Goal: Check status: Check status

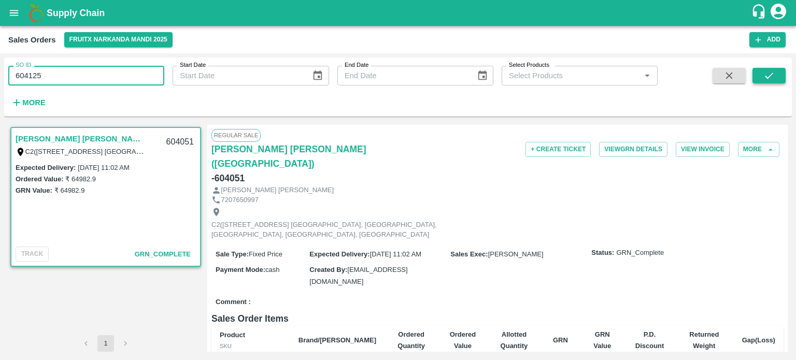
type input "604125"
click at [761, 82] on button "submit" at bounding box center [768, 76] width 33 height 16
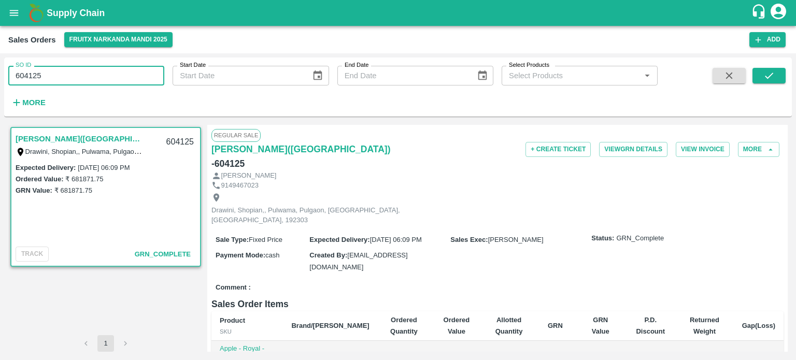
click at [87, 78] on input "604125" at bounding box center [86, 76] width 156 height 20
click at [771, 80] on icon "submit" at bounding box center [768, 75] width 11 height 11
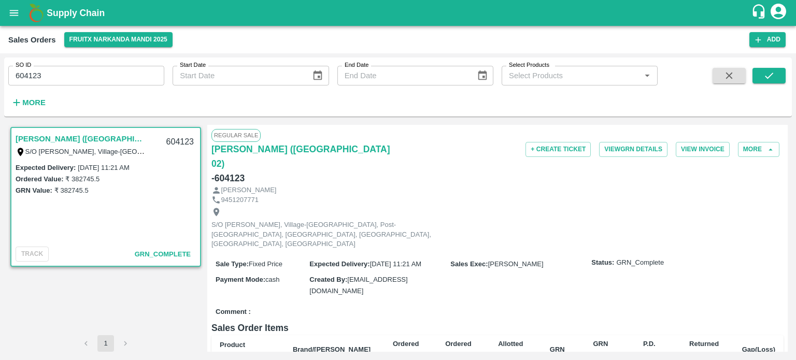
click at [139, 75] on input "604123" at bounding box center [86, 76] width 156 height 20
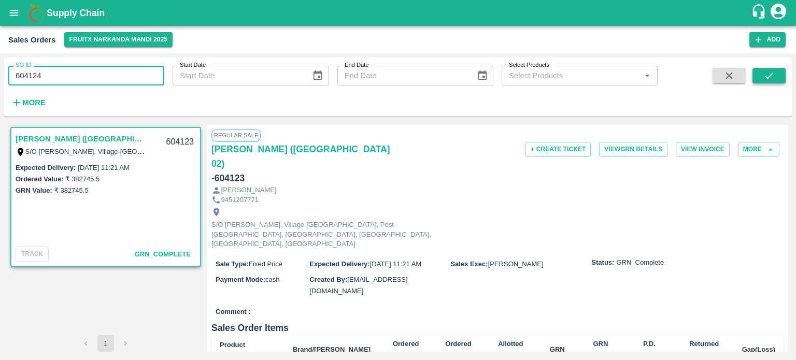
click at [775, 80] on button "submit" at bounding box center [768, 76] width 33 height 16
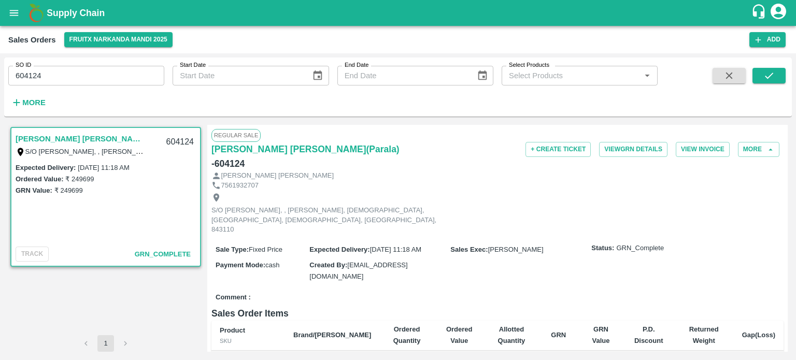
click at [66, 74] on input "604124" at bounding box center [86, 76] width 156 height 20
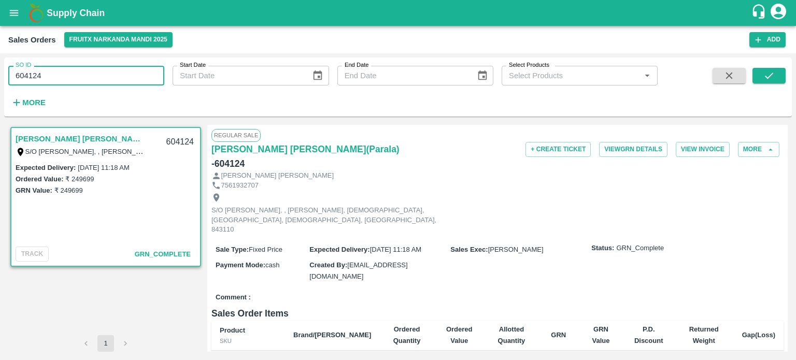
drag, startPoint x: 24, startPoint y: 75, endPoint x: 98, endPoint y: 78, distance: 74.2
click at [98, 78] on input "604124" at bounding box center [86, 76] width 156 height 20
click at [770, 74] on icon "submit" at bounding box center [768, 75] width 11 height 11
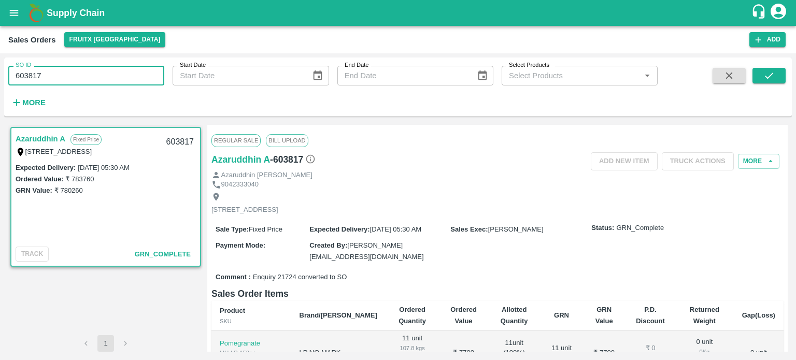
click at [92, 81] on input "603817" at bounding box center [86, 76] width 156 height 20
drag, startPoint x: 29, startPoint y: 70, endPoint x: 168, endPoint y: 76, distance: 139.0
click at [168, 76] on div "SO ID 603817 SO ID Start Date Start Date End Date End Date Select Products Sele…" at bounding box center [328, 85] width 657 height 54
click at [773, 76] on icon "submit" at bounding box center [768, 75] width 11 height 11
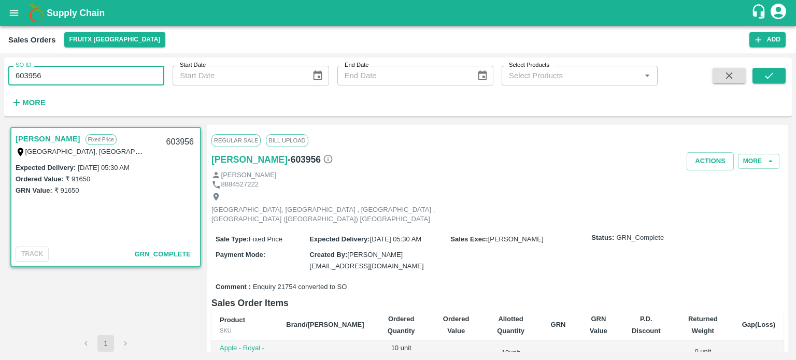
click at [99, 79] on input "603956" at bounding box center [86, 76] width 156 height 20
drag, startPoint x: 25, startPoint y: 71, endPoint x: 161, endPoint y: 83, distance: 135.7
click at [161, 83] on input "603956" at bounding box center [86, 76] width 156 height 20
click at [776, 79] on button "submit" at bounding box center [768, 76] width 33 height 16
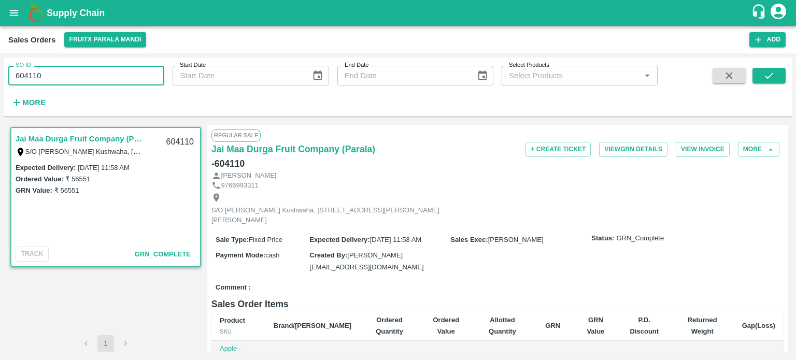
click at [102, 83] on input "604110" at bounding box center [86, 76] width 156 height 20
drag, startPoint x: 66, startPoint y: 67, endPoint x: 72, endPoint y: 66, distance: 5.7
click at [71, 66] on input "604110" at bounding box center [86, 76] width 156 height 20
click at [763, 75] on icon "submit" at bounding box center [768, 75] width 11 height 11
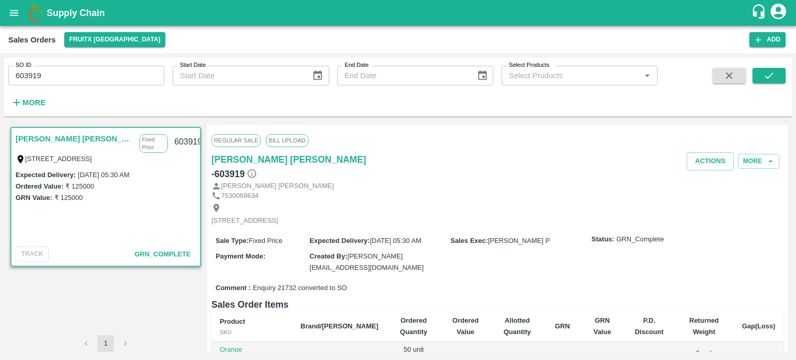
drag, startPoint x: 93, startPoint y: 70, endPoint x: 85, endPoint y: 76, distance: 9.2
click at [93, 70] on input "603919" at bounding box center [86, 76] width 156 height 20
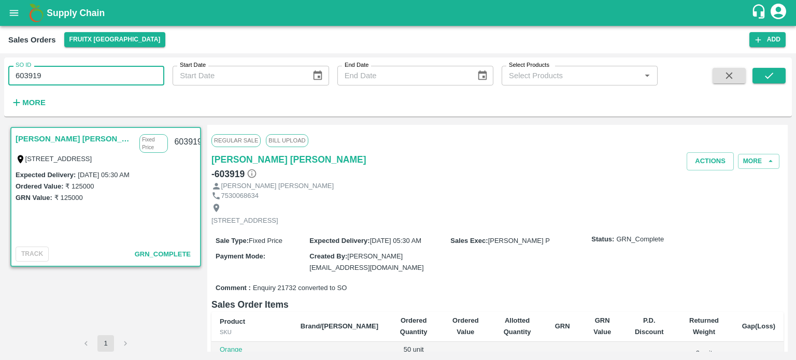
drag, startPoint x: 99, startPoint y: 88, endPoint x: 110, endPoint y: 87, distance: 11.0
click at [108, 88] on div "SO ID 603919 SO ID Start Date Start Date End Date End Date Select Products Sele…" at bounding box center [328, 85] width 657 height 54
click at [767, 84] on span at bounding box center [768, 89] width 33 height 42
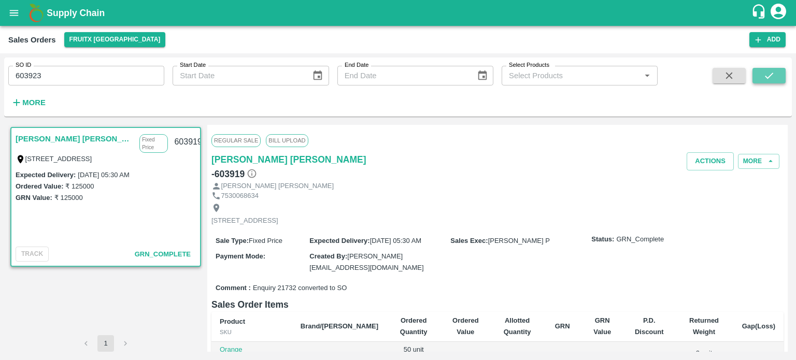
click at [769, 80] on icon "submit" at bounding box center [768, 75] width 11 height 11
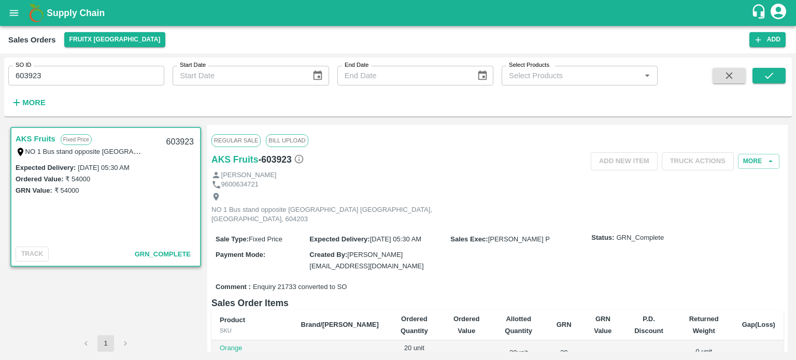
click at [76, 81] on input "603923" at bounding box center [86, 76] width 156 height 20
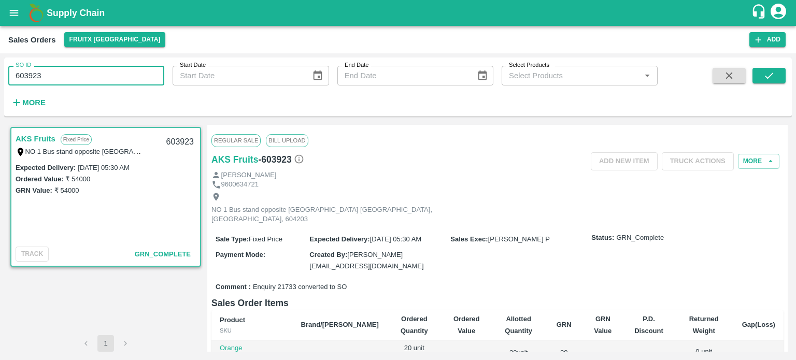
click at [76, 81] on input "603923" at bounding box center [86, 76] width 156 height 20
drag, startPoint x: 39, startPoint y: 72, endPoint x: 98, endPoint y: 74, distance: 59.6
click at [98, 74] on input "603923" at bounding box center [86, 76] width 156 height 20
type input "603922"
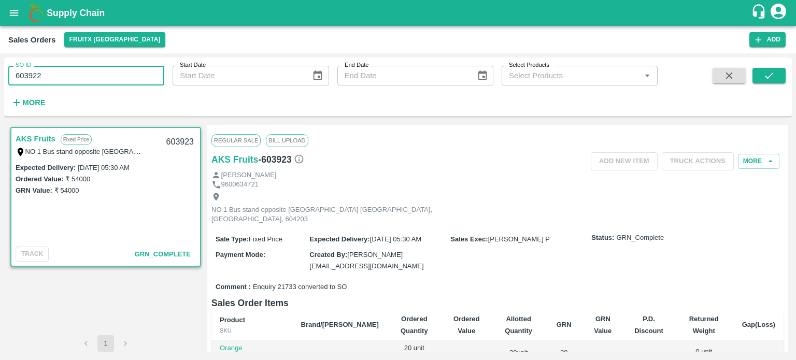
scroll to position [160, 0]
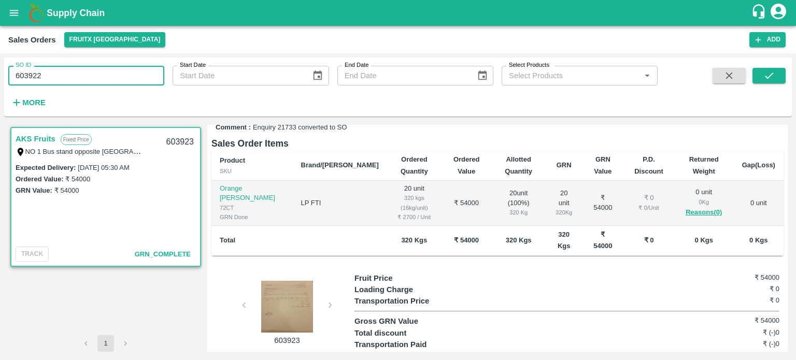
click at [288, 293] on div at bounding box center [287, 307] width 78 height 52
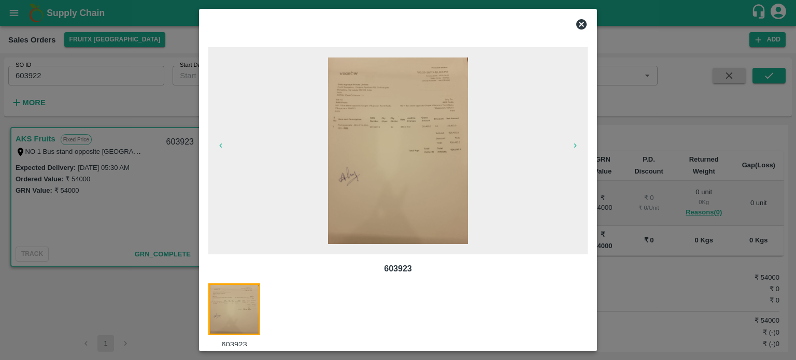
click at [635, 265] on div at bounding box center [398, 180] width 796 height 360
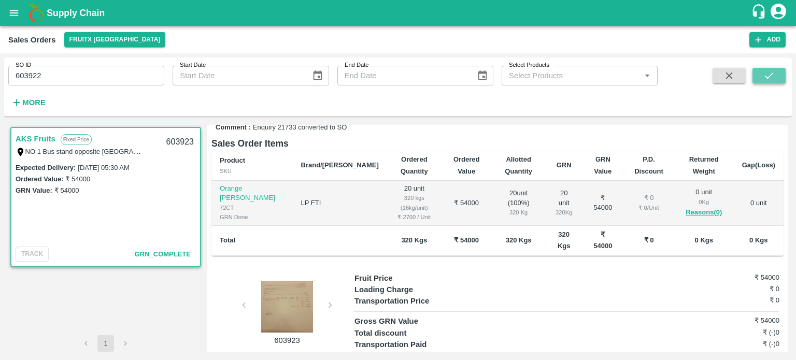
click at [770, 75] on icon "submit" at bounding box center [769, 76] width 8 height 6
